Goal: Task Accomplishment & Management: Complete application form

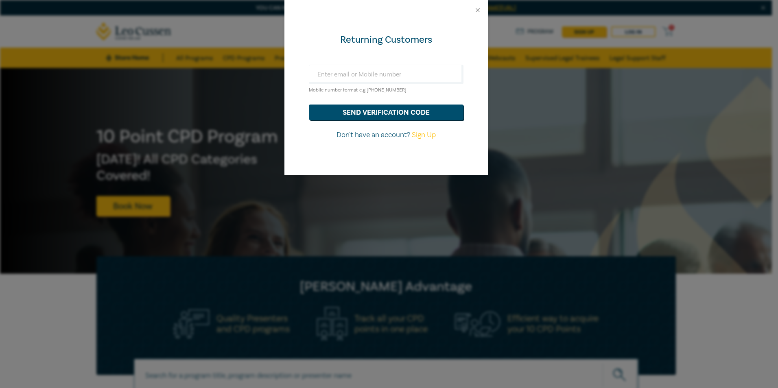
click at [420, 133] on link "Sign Up" at bounding box center [424, 134] width 24 height 9
select select "AU"
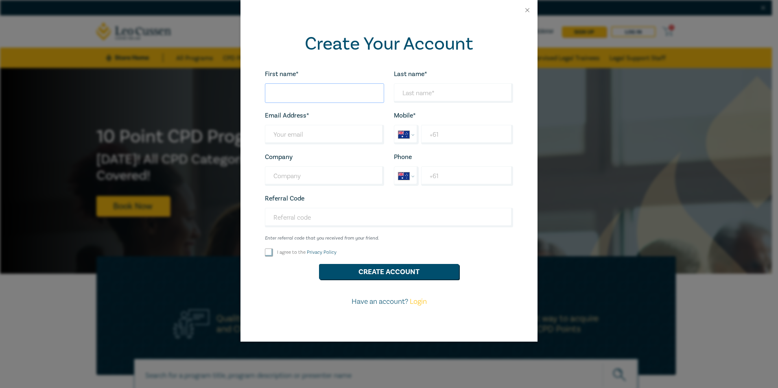
click at [301, 92] on input "First name*" at bounding box center [324, 93] width 119 height 20
type input "[PERSON_NAME]"
type input "k"
type input "[PERSON_NAME][EMAIL_ADDRESS][PERSON_NAME][DOMAIN_NAME]"
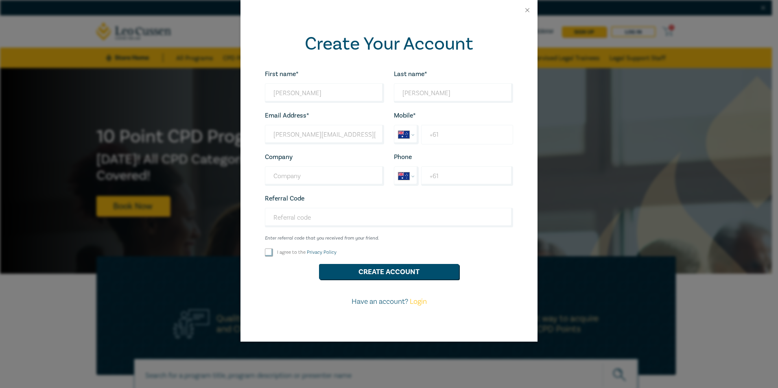
click at [455, 135] on input "+61" at bounding box center [467, 135] width 92 height 20
type input "[PHONE_NUMBER]"
click at [333, 174] on input "Company" at bounding box center [324, 176] width 119 height 20
type input "Hill Legal"
click at [436, 175] on input "+61" at bounding box center [467, 176] width 92 height 20
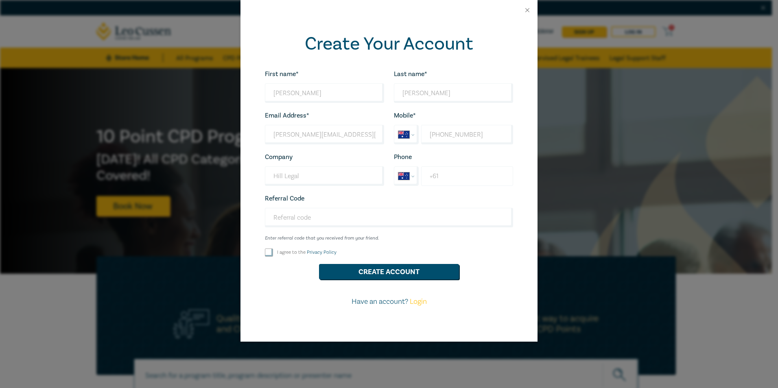
type input "[PHONE_NUMBER]"
click at [270, 252] on input "I agree to the Privacy Policy" at bounding box center [269, 253] width 8 height 8
checkbox input "true"
click at [375, 272] on button "Create Account" at bounding box center [389, 271] width 140 height 15
